Goal: Complete application form

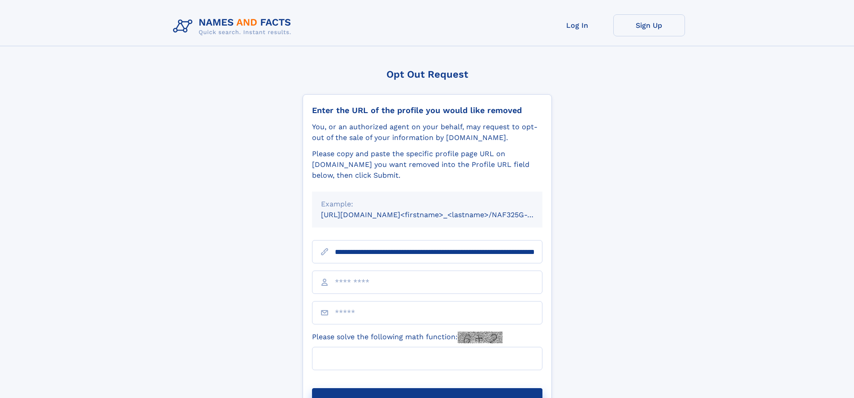
scroll to position [0, 89]
type input "**********"
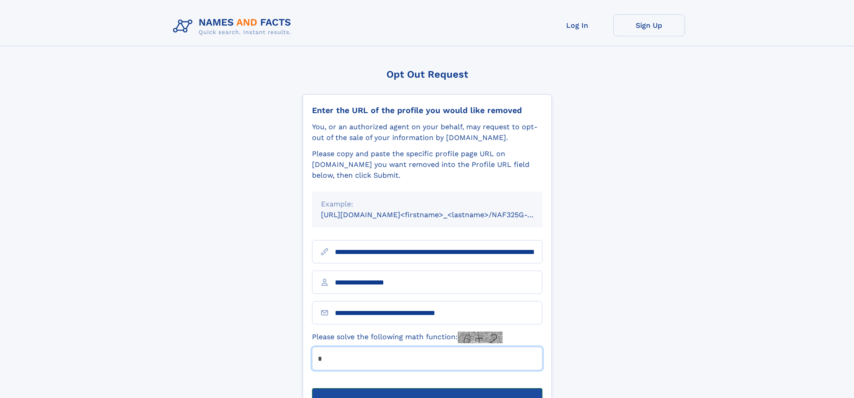
type input "*"
click at [427, 388] on button "Submit Opt Out Request" at bounding box center [427, 402] width 230 height 29
